Goal: Transaction & Acquisition: Download file/media

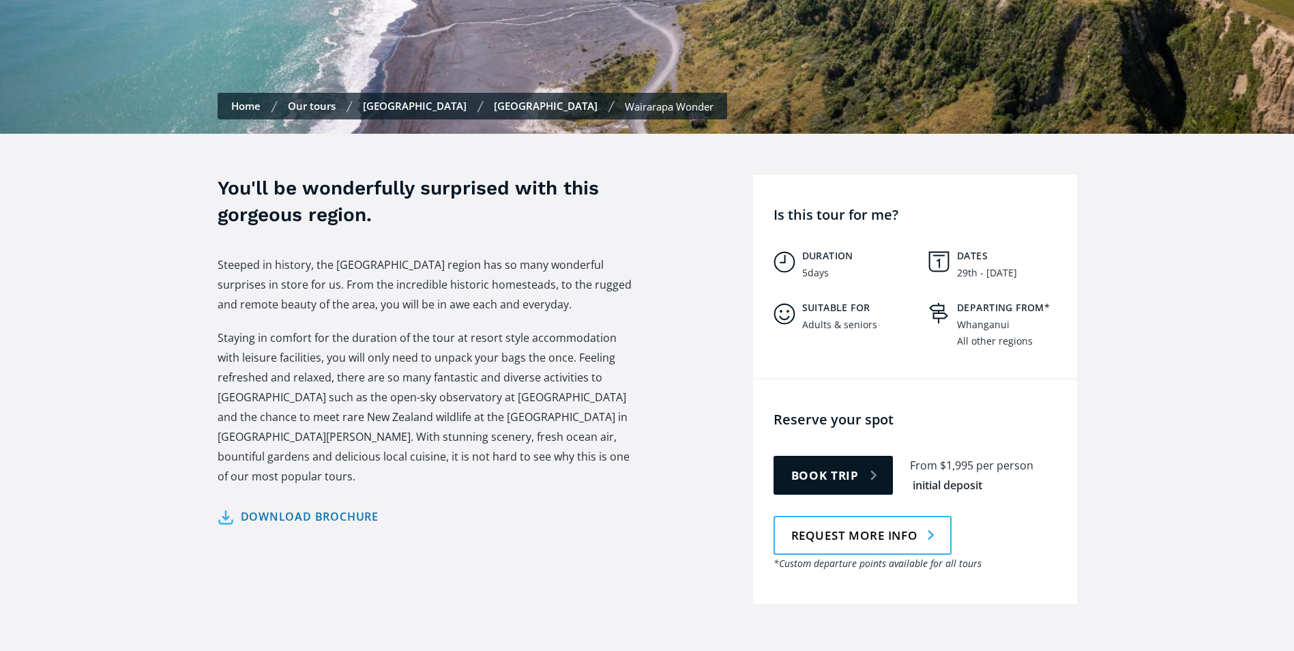
scroll to position [409, 0]
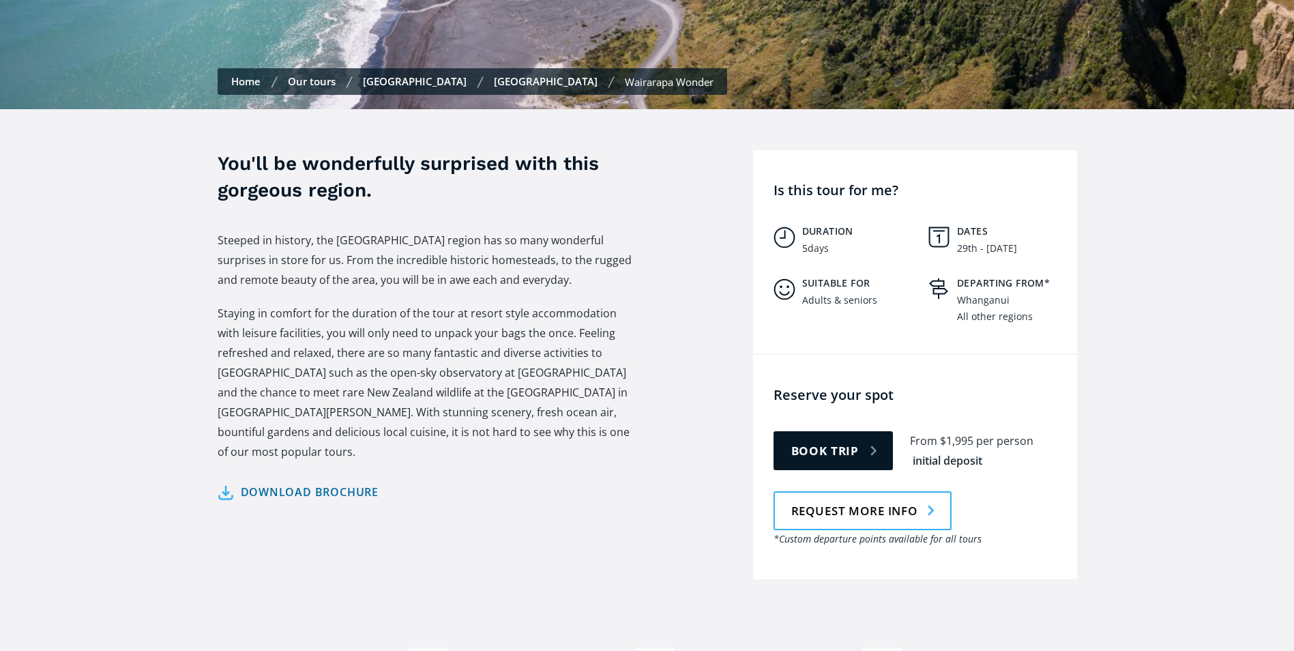
click at [293, 482] on link "Download brochure" at bounding box center [299, 492] width 162 height 20
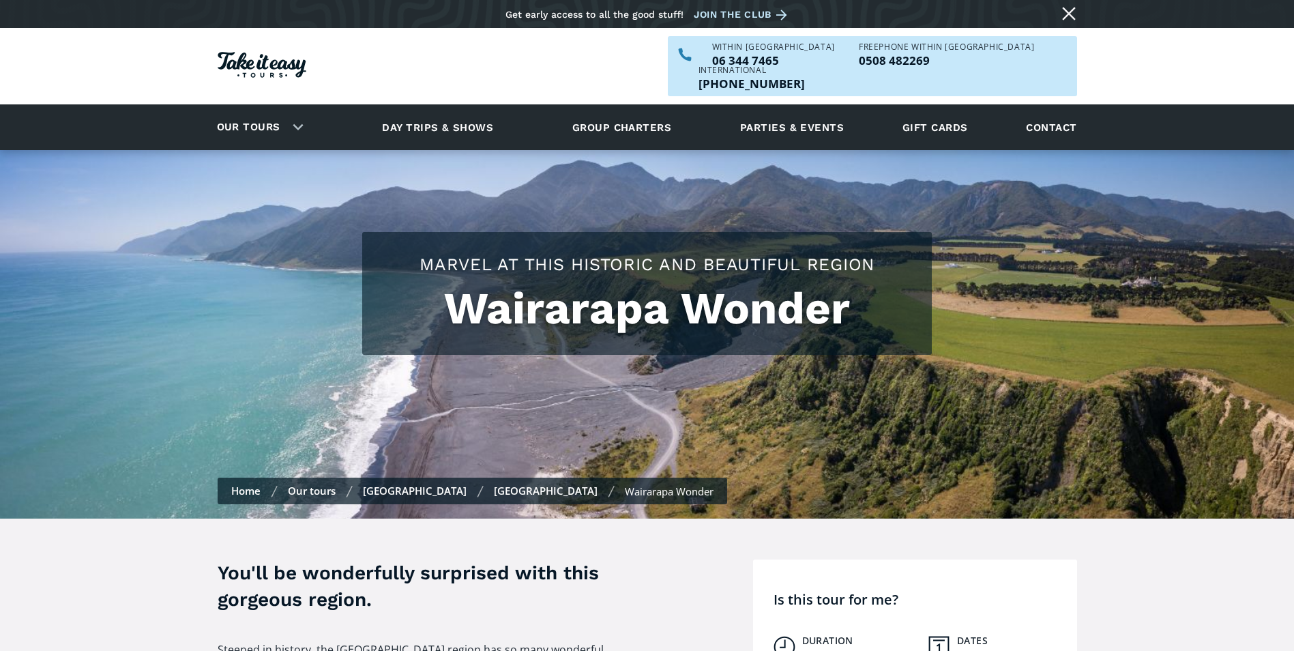
scroll to position [409, 0]
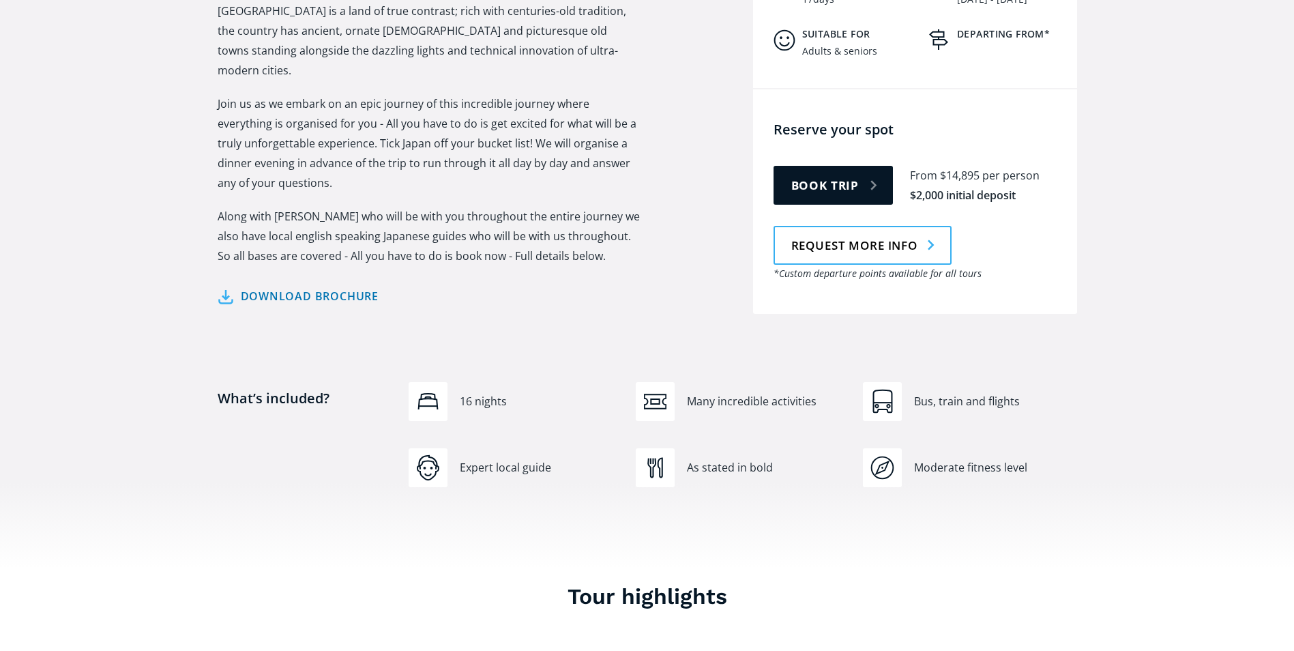
scroll to position [614, 0]
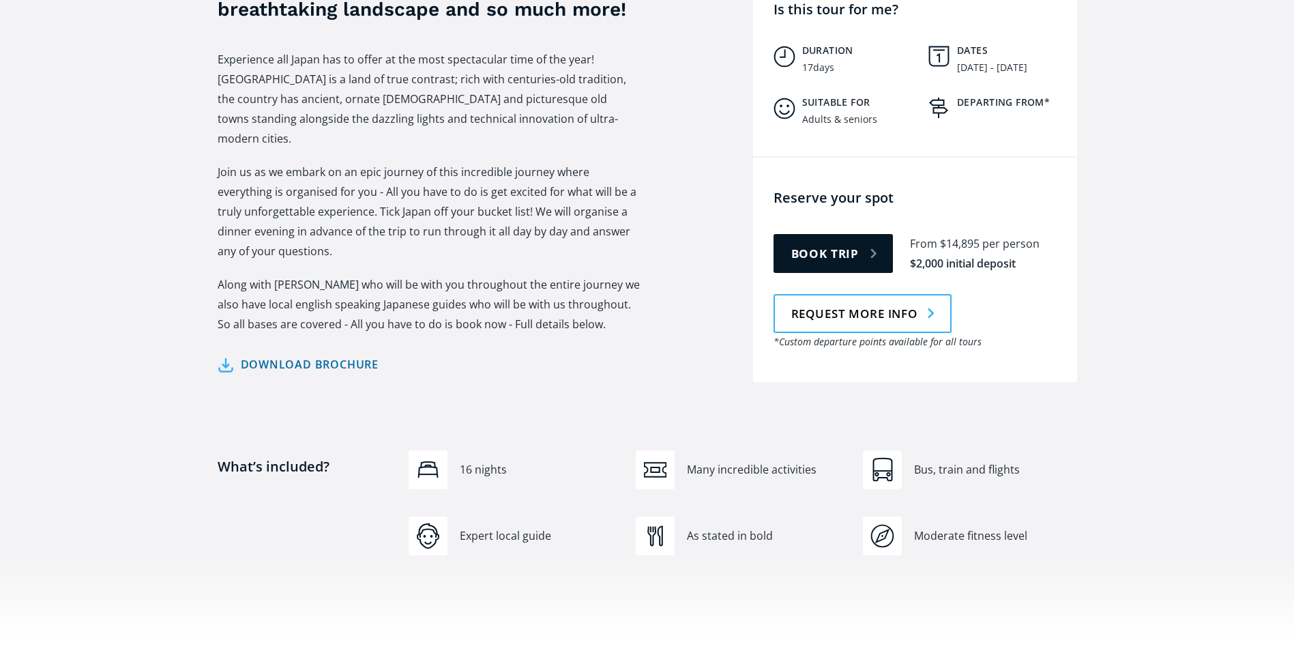
click at [307, 355] on link "Download brochure" at bounding box center [299, 365] width 162 height 20
